Goal: Information Seeking & Learning: Check status

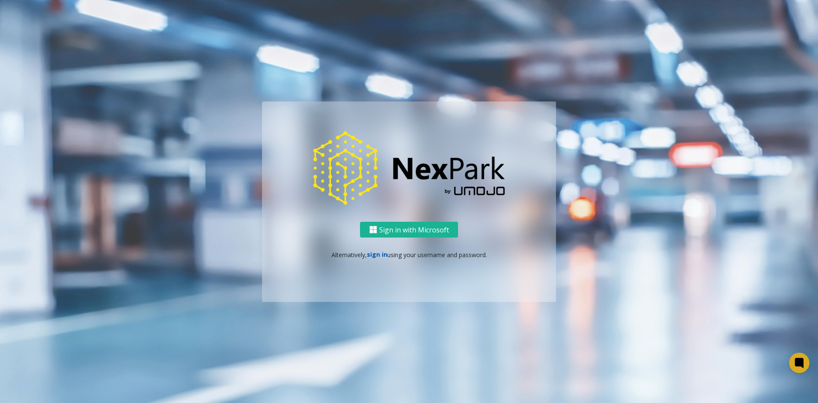
click at [272, 252] on link "sign in" at bounding box center [377, 254] width 20 height 8
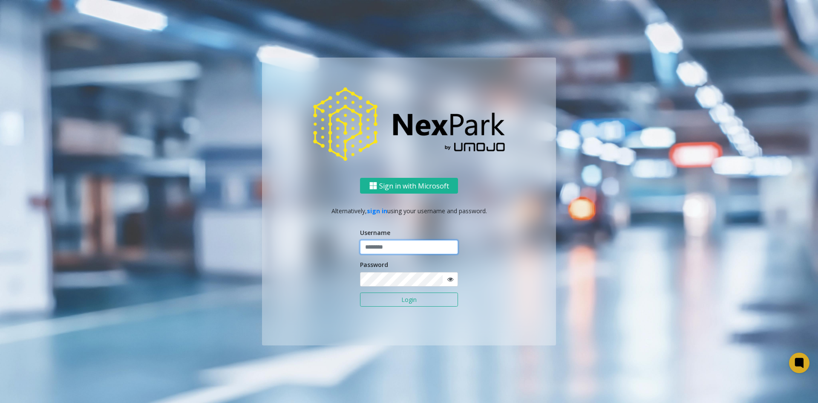
click at [272, 249] on input "text" at bounding box center [409, 247] width 98 height 14
type input "**********"
click at [272, 292] on button "Login" at bounding box center [409, 299] width 98 height 14
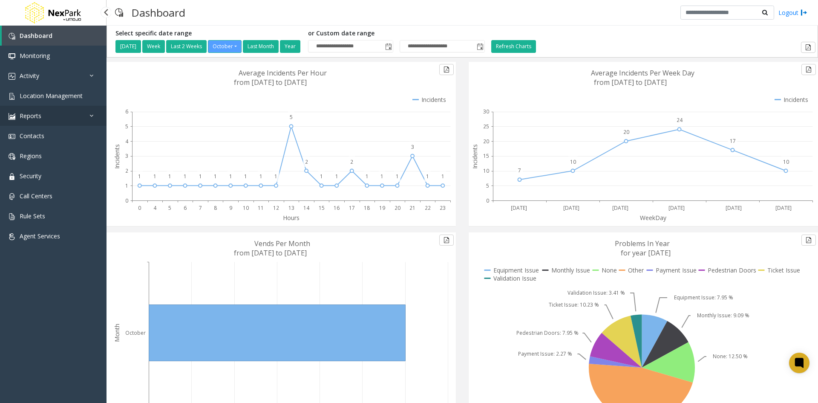
click at [76, 118] on link "Reports" at bounding box center [53, 116] width 107 height 20
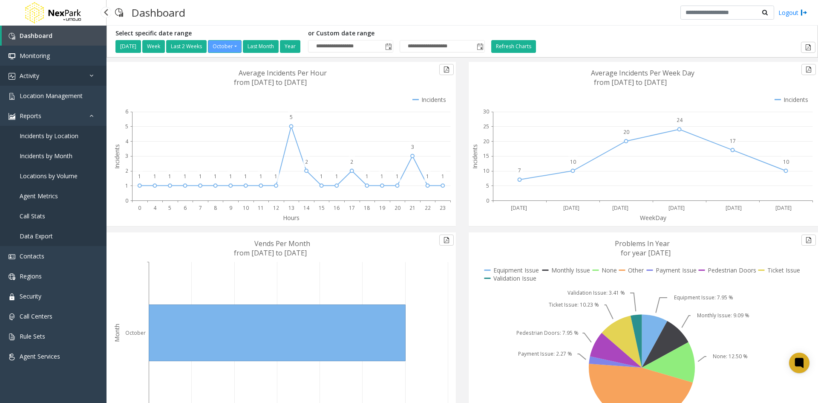
click at [94, 77] on icon at bounding box center [94, 75] width 9 height 6
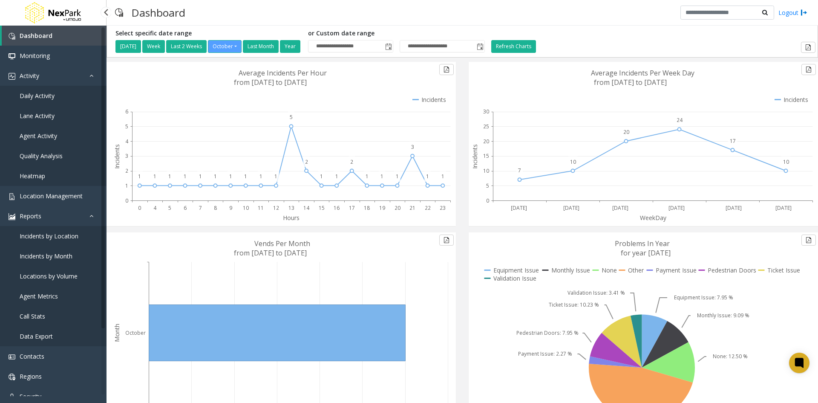
click at [48, 96] on span "Daily Activity" at bounding box center [37, 96] width 35 height 8
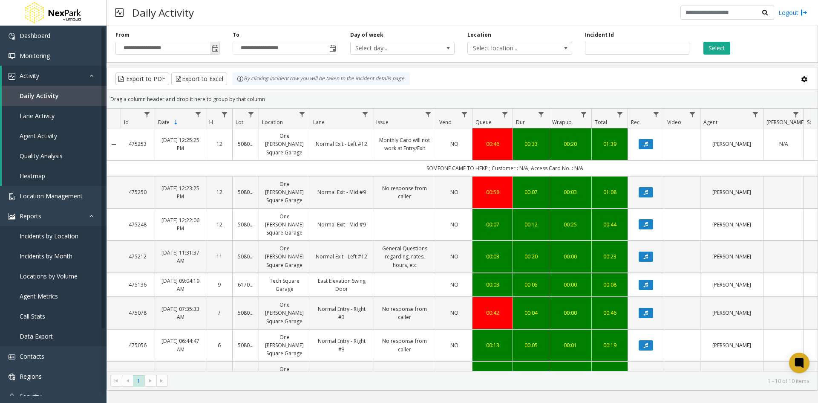
click at [217, 46] on span "Toggle popup" at bounding box center [215, 48] width 7 height 7
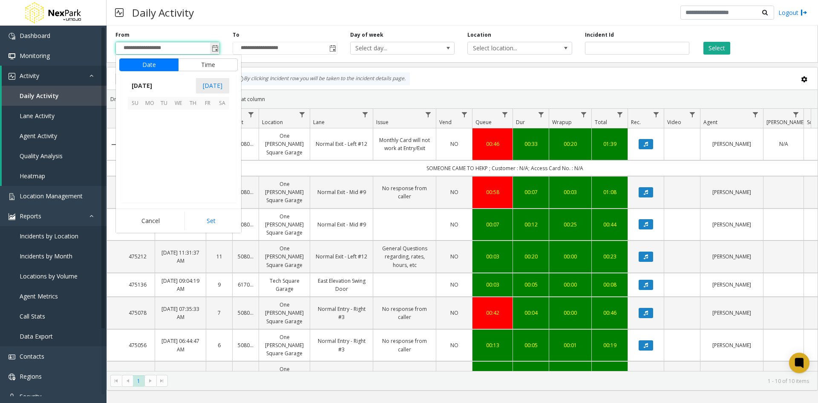
scroll to position [153097, 0]
click at [156, 85] on span "[DATE]" at bounding box center [142, 85] width 28 height 13
click at [139, 143] on span "Sep" at bounding box center [138, 144] width 20 height 20
click at [153, 116] on span "1" at bounding box center [149, 117] width 14 height 14
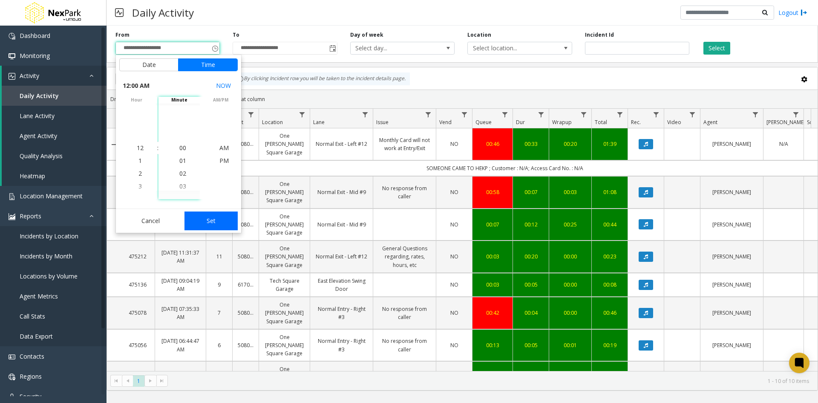
click at [214, 219] on button "Set" at bounding box center [212, 220] width 54 height 19
type input "**********"
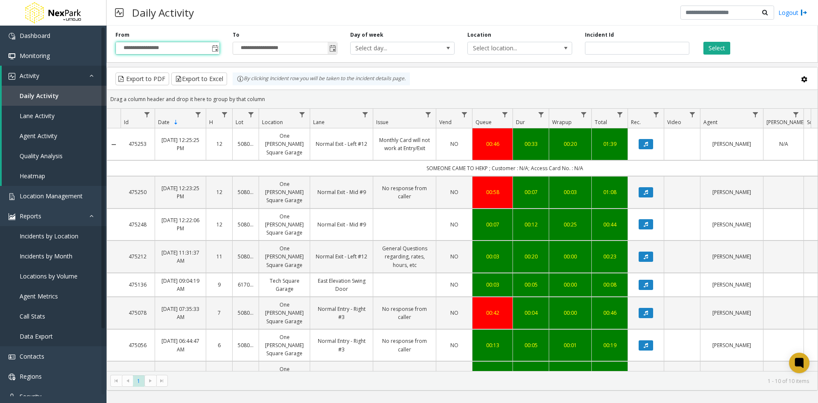
click at [272, 50] on span "Toggle popup" at bounding box center [333, 48] width 7 height 7
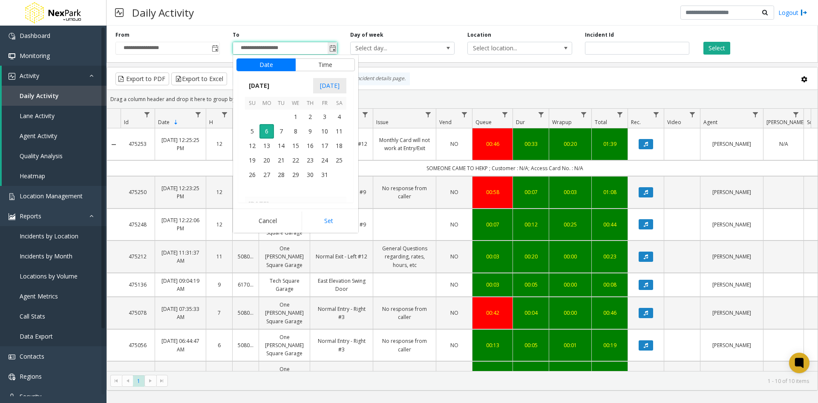
scroll to position [13, 0]
click at [269, 90] on span "[DATE]" at bounding box center [259, 85] width 28 height 13
click at [256, 146] on span "Sep" at bounding box center [255, 144] width 20 height 20
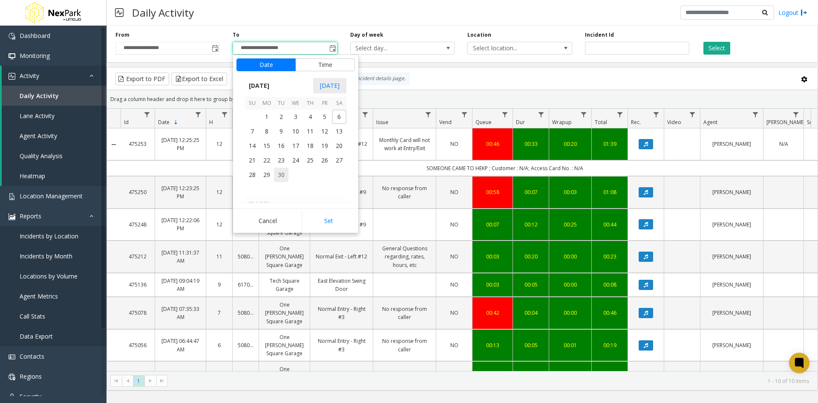
click at [272, 173] on span "30" at bounding box center [281, 175] width 14 height 14
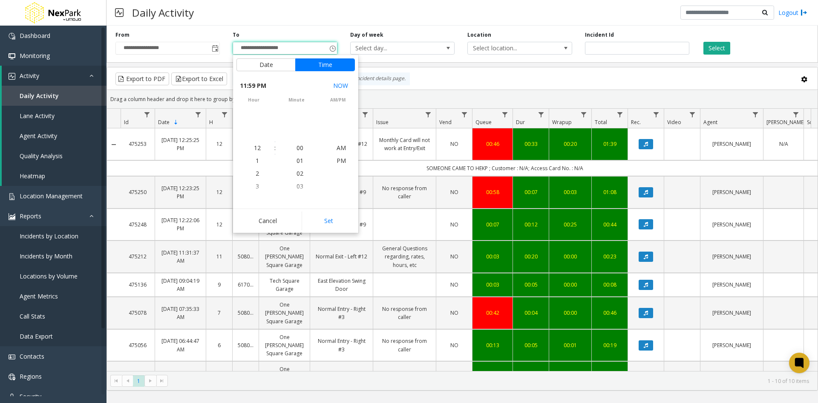
scroll to position [13, 0]
click at [272, 218] on button "Set" at bounding box center [329, 220] width 54 height 19
type input "**********"
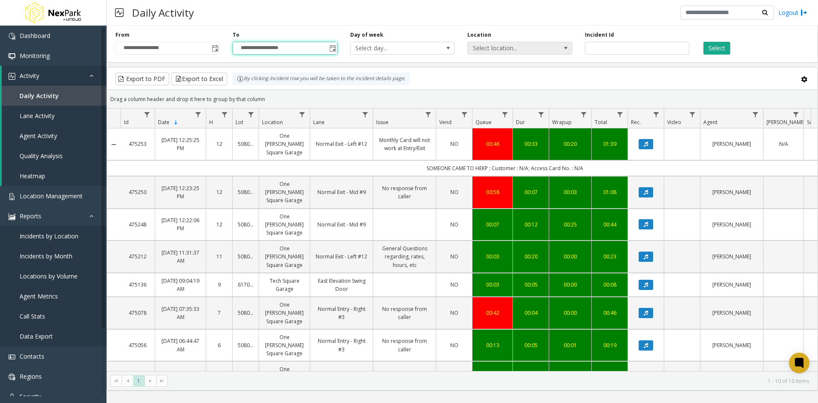
click at [272, 52] on span "Select location..." at bounding box center [520, 48] width 104 height 13
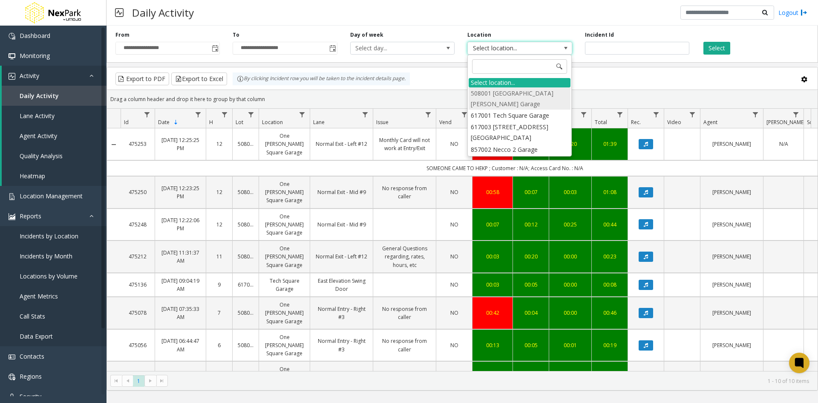
click at [272, 92] on li "508001 [GEOGRAPHIC_DATA][PERSON_NAME] Garage" at bounding box center [520, 98] width 102 height 22
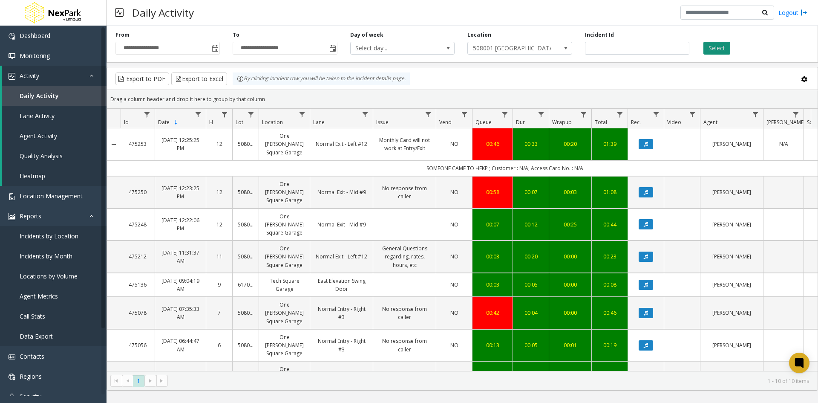
click at [272, 52] on button "Select" at bounding box center [717, 48] width 27 height 13
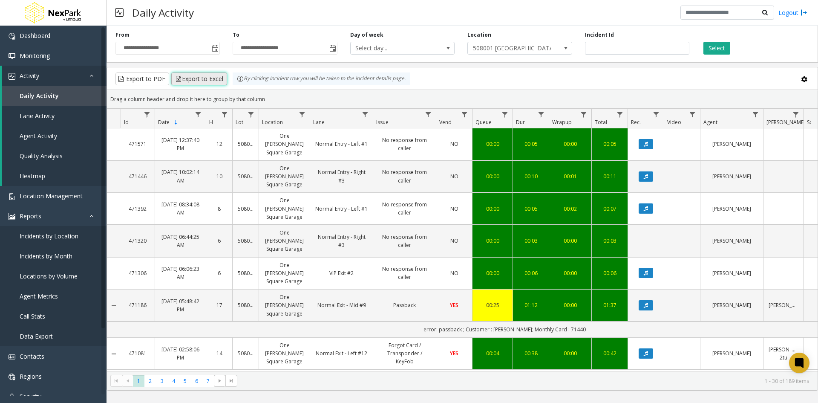
click at [191, 73] on button "Export to Excel" at bounding box center [199, 78] width 56 height 13
click at [59, 235] on span "Incidents by Location" at bounding box center [49, 236] width 59 height 8
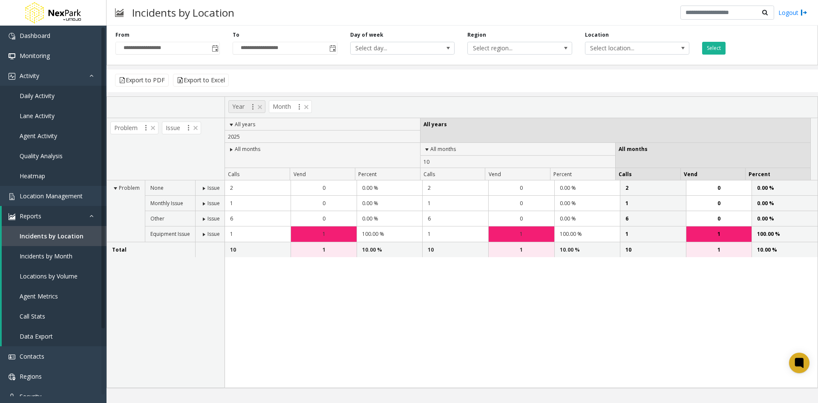
click at [261, 108] on span at bounding box center [260, 107] width 7 height 7
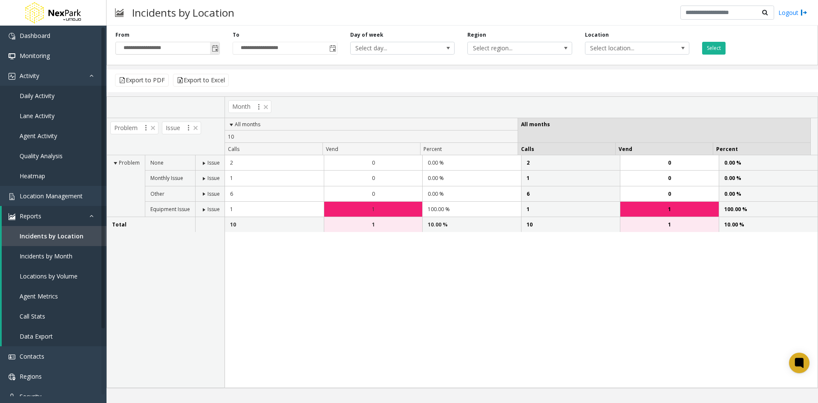
click at [213, 48] on span "Toggle popup" at bounding box center [215, 48] width 7 height 7
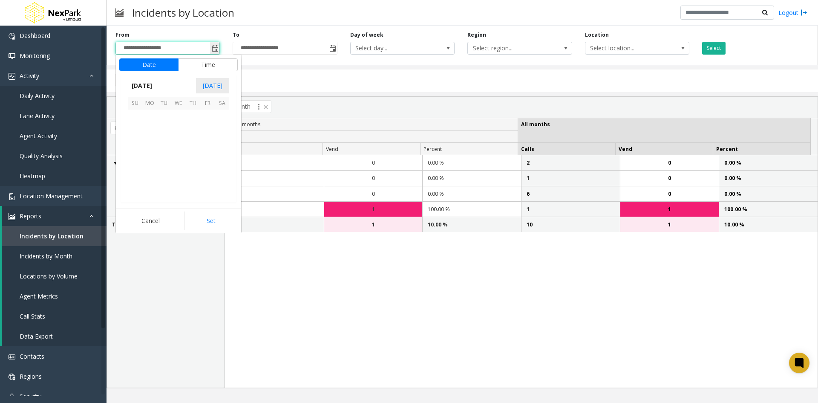
scroll to position [153097, 0]
click at [145, 79] on span "[DATE]" at bounding box center [142, 85] width 28 height 13
click at [137, 143] on span "Sep" at bounding box center [138, 144] width 20 height 20
click at [153, 117] on span "1" at bounding box center [149, 117] width 14 height 14
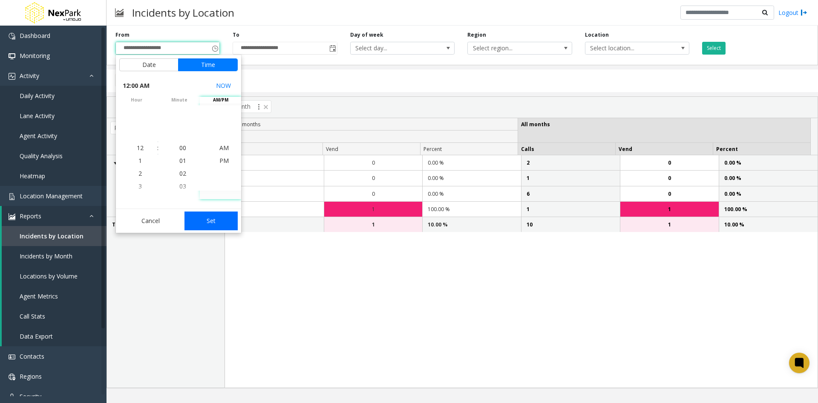
click at [215, 221] on button "Set" at bounding box center [212, 220] width 54 height 19
type input "**********"
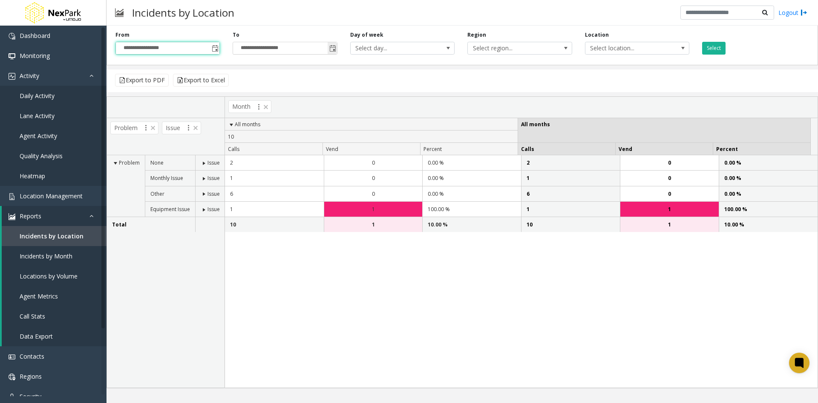
click at [272, 50] on span "Toggle popup" at bounding box center [332, 48] width 9 height 14
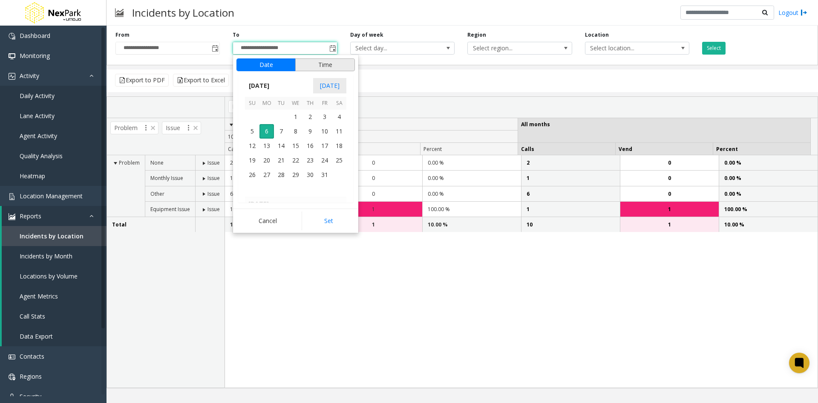
scroll to position [13, 0]
click at [257, 86] on span "[DATE]" at bounding box center [259, 85] width 28 height 13
click at [250, 139] on span "Sep" at bounding box center [255, 144] width 20 height 20
click at [272, 173] on span "30" at bounding box center [281, 175] width 14 height 14
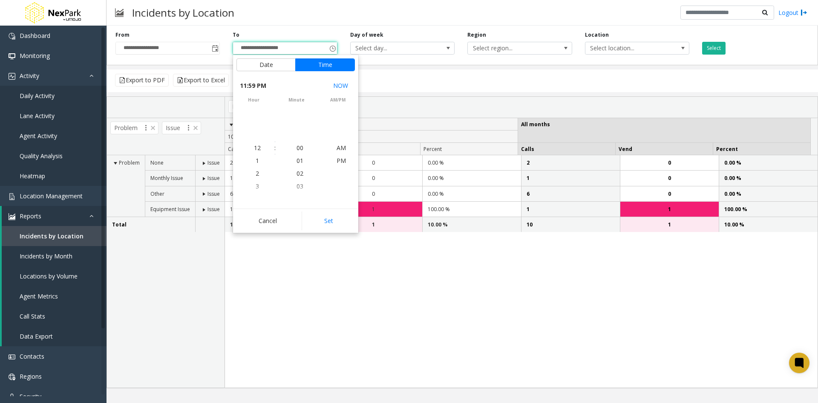
scroll to position [13, 0]
click at [272, 222] on button "Set" at bounding box center [329, 220] width 54 height 19
type input "**********"
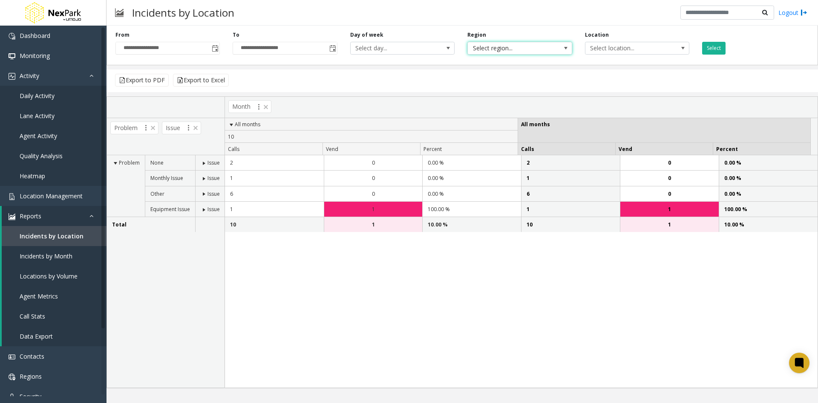
click at [272, 50] on span "Select region..." at bounding box center [509, 48] width 83 height 12
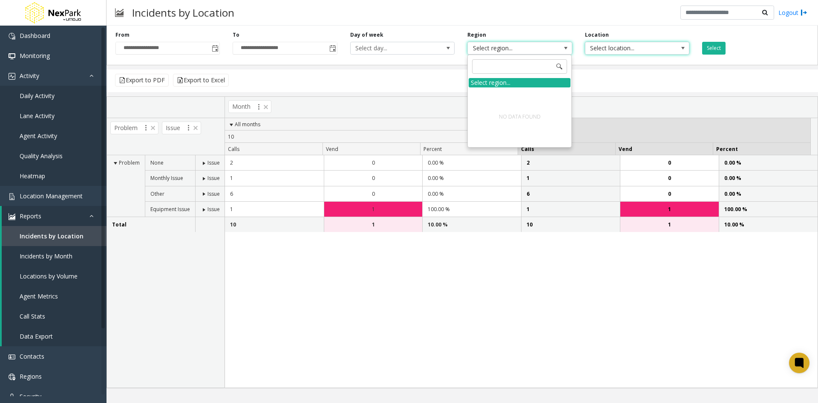
click at [272, 52] on span "Select location..." at bounding box center [627, 48] width 83 height 12
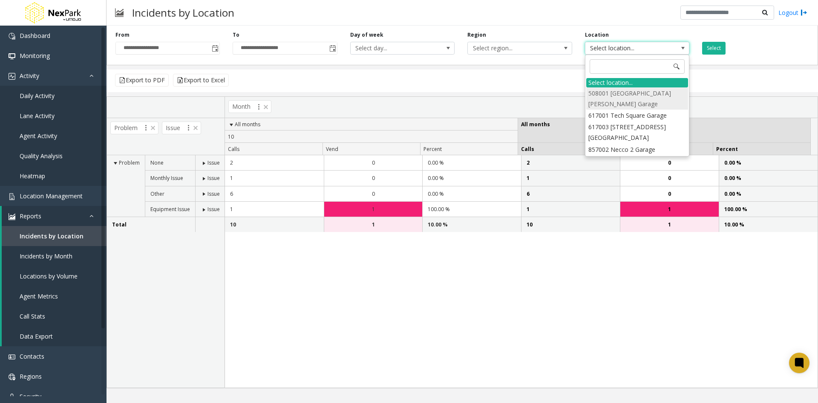
click at [272, 91] on li "508001 [GEOGRAPHIC_DATA][PERSON_NAME] Garage" at bounding box center [638, 98] width 102 height 22
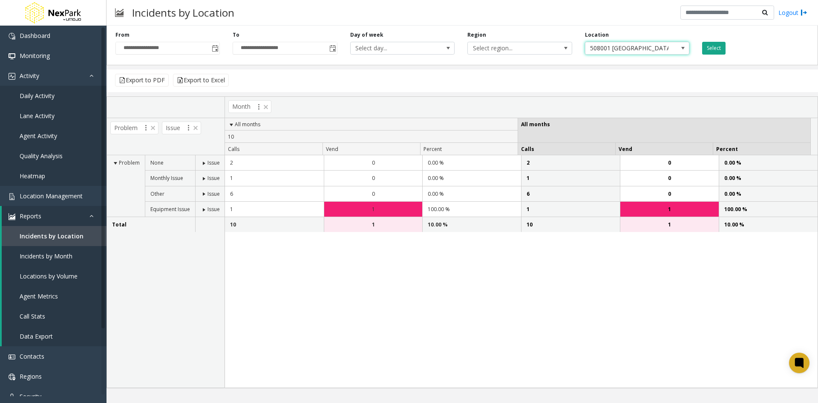
click at [272, 49] on button "Select" at bounding box center [714, 48] width 23 height 13
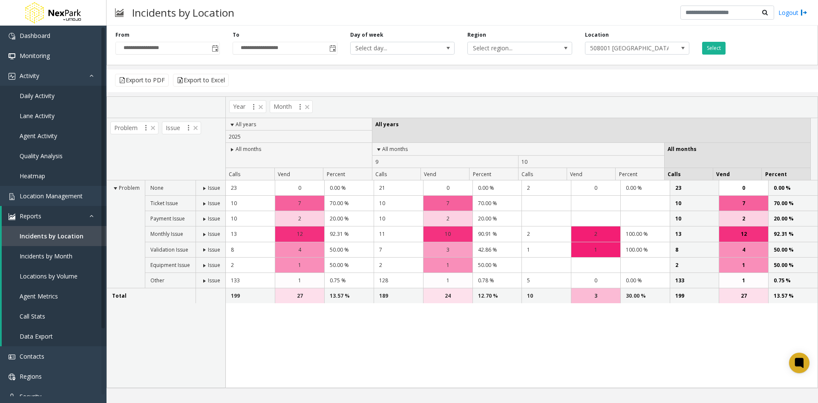
click at [205, 187] on span at bounding box center [204, 188] width 7 height 7
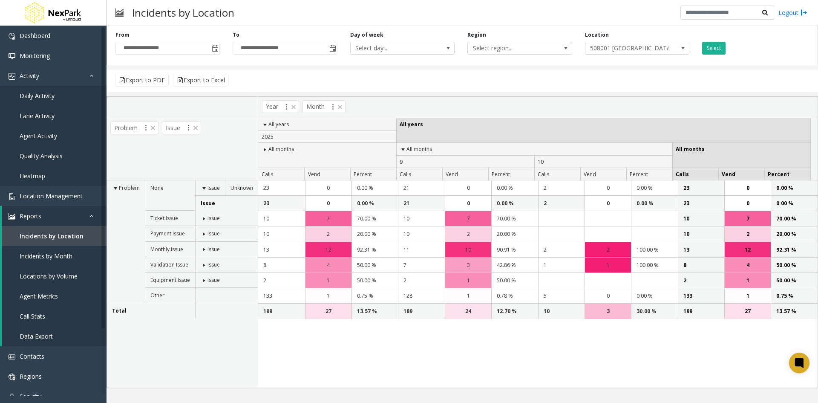
click at [203, 217] on span at bounding box center [204, 218] width 7 height 7
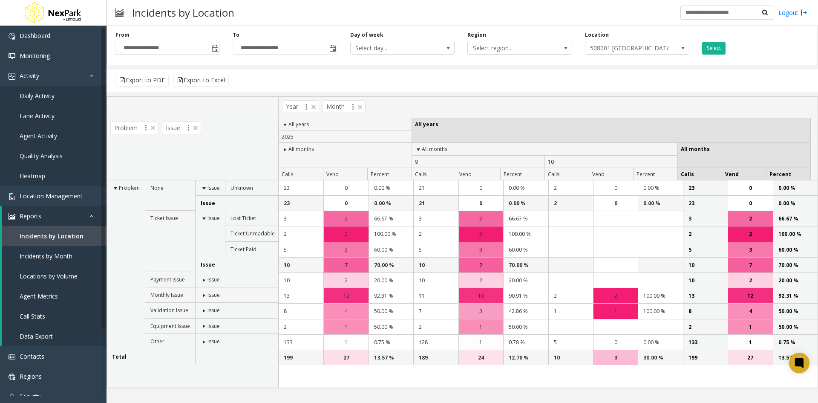
click at [205, 278] on span at bounding box center [204, 280] width 7 height 7
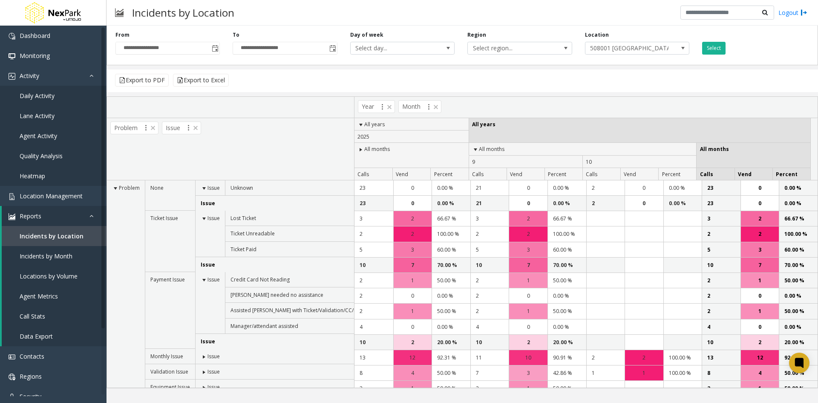
drag, startPoint x: 205, startPoint y: 354, endPoint x: 205, endPoint y: 347, distance: 6.5
click at [205, 353] on span at bounding box center [204, 356] width 7 height 7
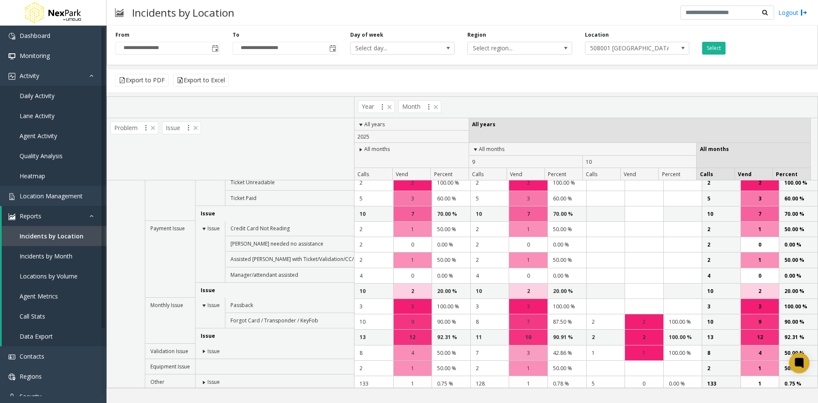
scroll to position [70, 0]
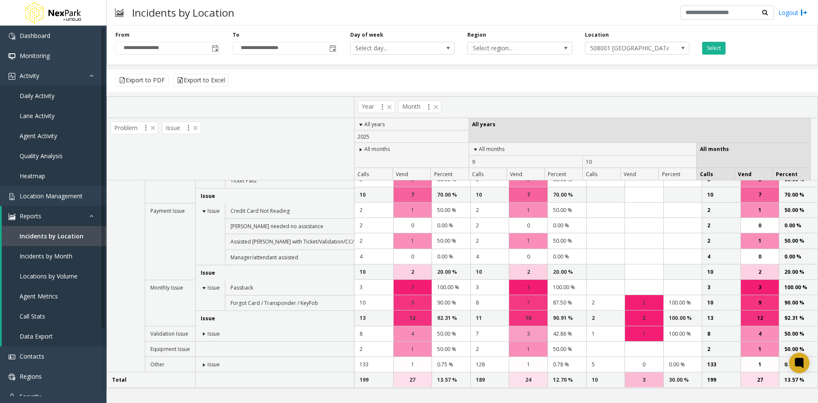
click at [203, 335] on span at bounding box center [204, 333] width 7 height 7
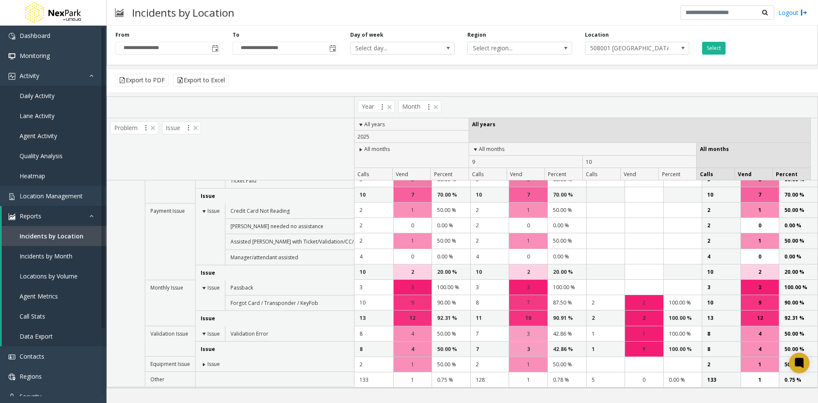
scroll to position [86, 0]
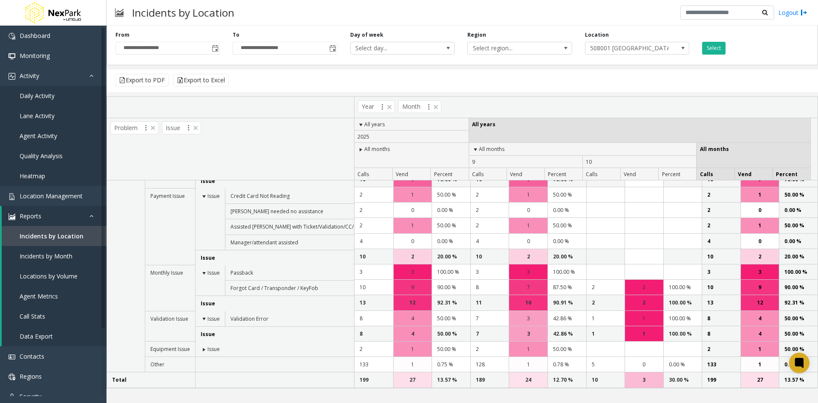
click at [208, 350] on span "Issue" at bounding box center [214, 348] width 12 height 7
click at [202, 350] on span at bounding box center [204, 349] width 7 height 7
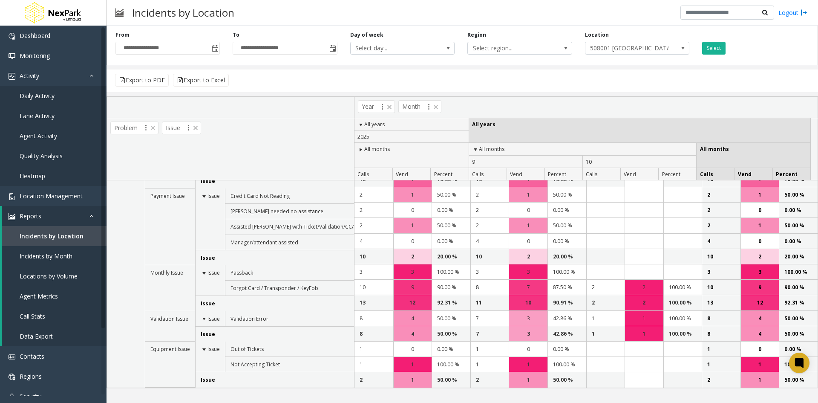
scroll to position [116, 0]
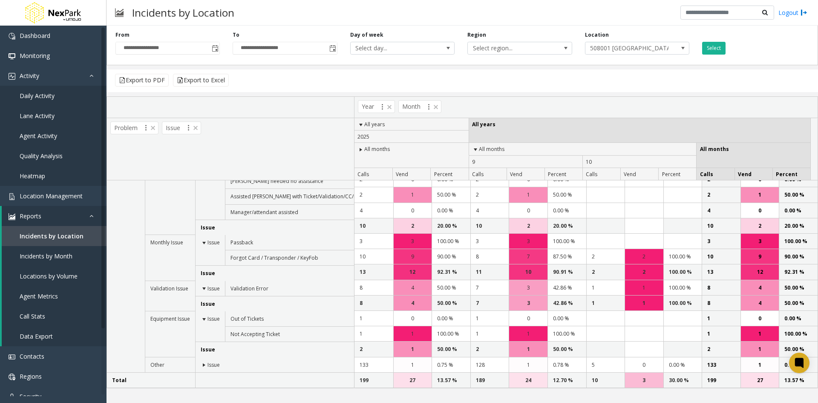
click at [202, 364] on span at bounding box center [204, 364] width 7 height 7
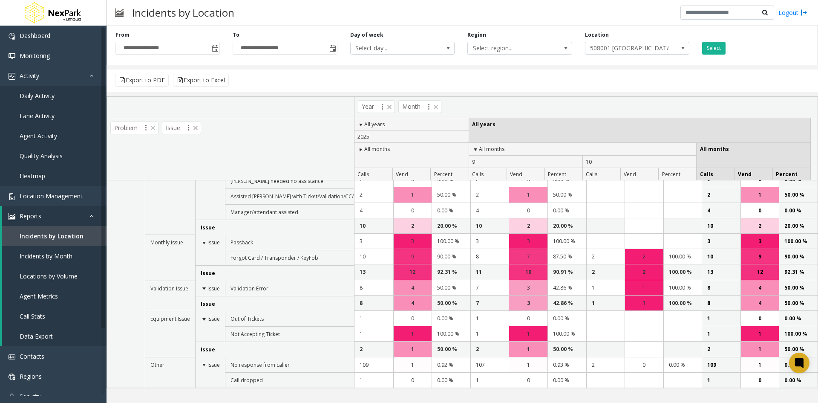
scroll to position [163, 0]
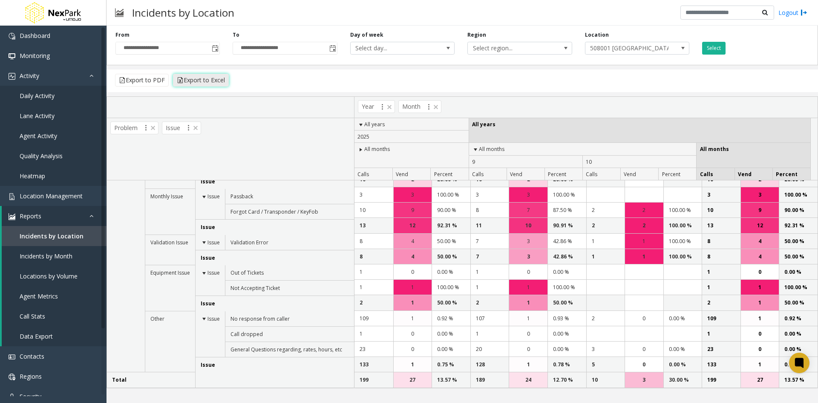
click at [206, 78] on button "Export to Excel" at bounding box center [201, 80] width 56 height 13
